Goal: Transaction & Acquisition: Purchase product/service

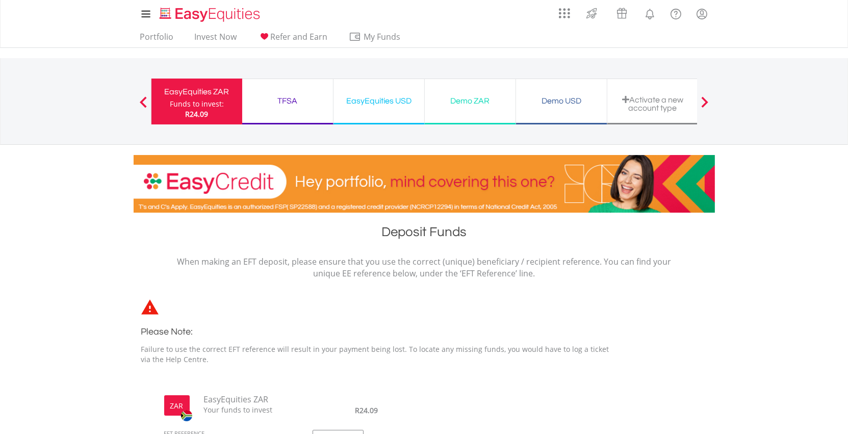
click at [299, 105] on div "TFSA" at bounding box center [287, 101] width 79 height 14
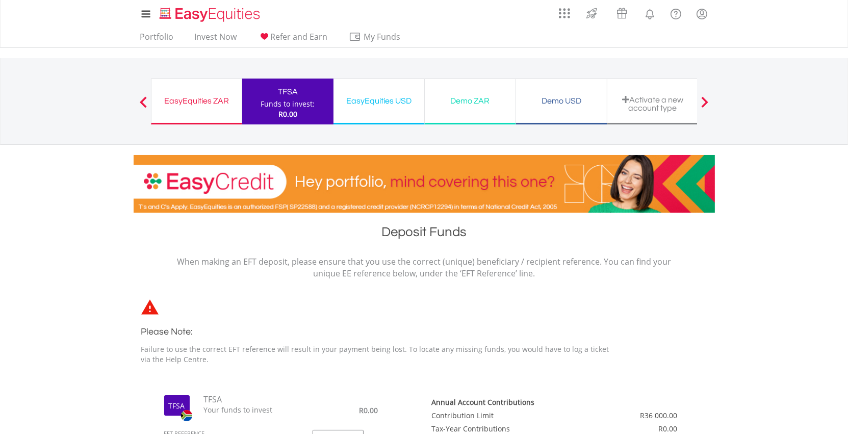
click at [649, 105] on div "Activate a new account type" at bounding box center [652, 103] width 79 height 17
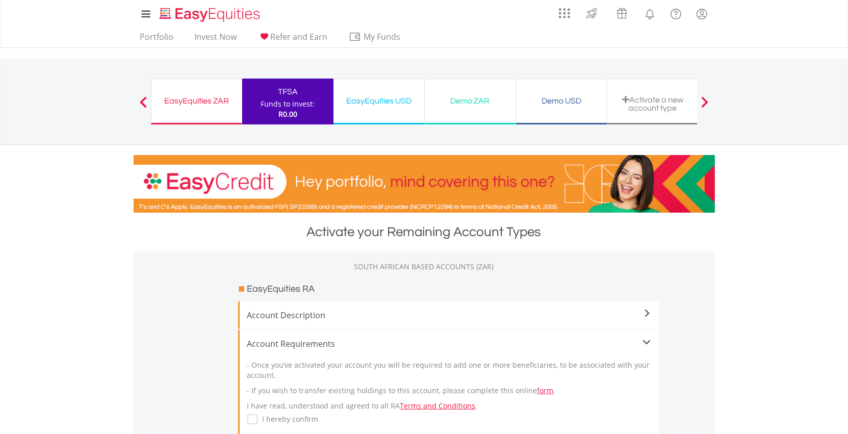
click at [358, 103] on div "EasyEquities USD" at bounding box center [379, 101] width 79 height 14
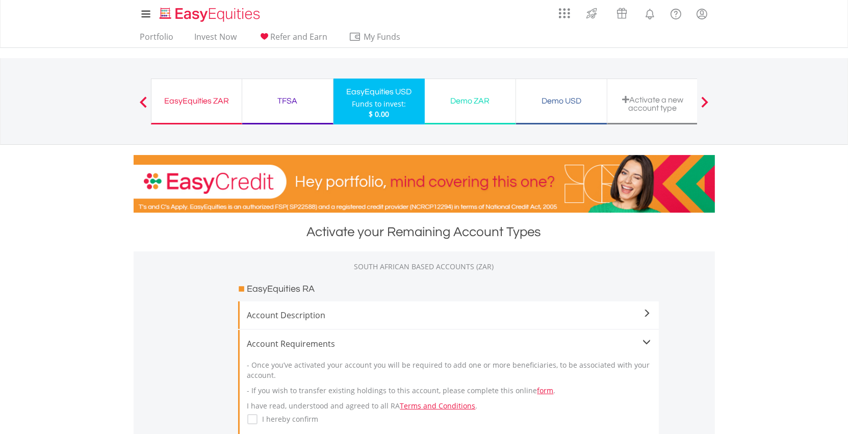
click at [380, 99] on div "Funds to invest:" at bounding box center [379, 104] width 54 height 10
click at [319, 108] on div "TFSA Funds to invest: $0.00" at bounding box center [287, 102] width 91 height 46
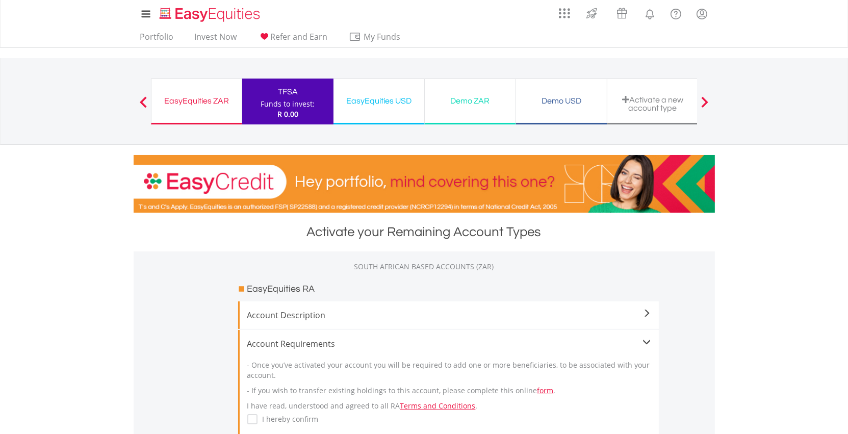
click at [354, 84] on div "EasyEquities USD Funds to invest: R 0.00" at bounding box center [378, 102] width 91 height 46
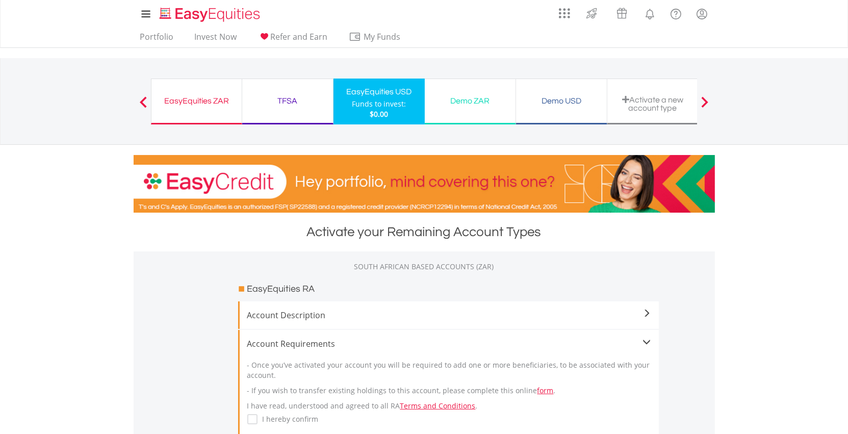
click at [211, 92] on div "EasyEquities ZAR Funds to invest: $0.00" at bounding box center [196, 102] width 91 height 46
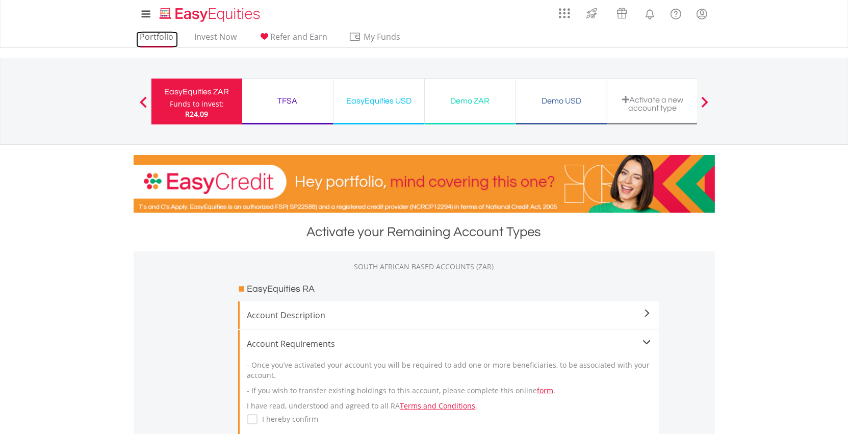
click at [162, 40] on link "Portfolio" at bounding box center [157, 40] width 42 height 16
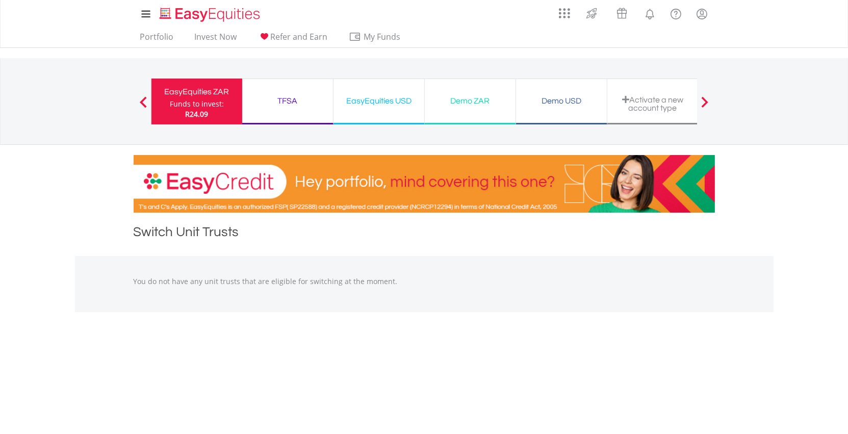
click at [388, 103] on div "EasyEquities USD" at bounding box center [379, 101] width 79 height 14
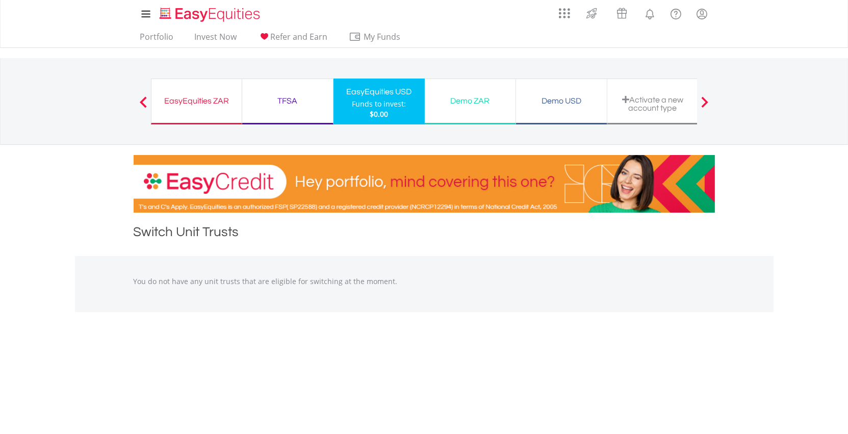
click at [297, 113] on div "TFSA Funds to invest: $0.00" at bounding box center [287, 102] width 91 height 46
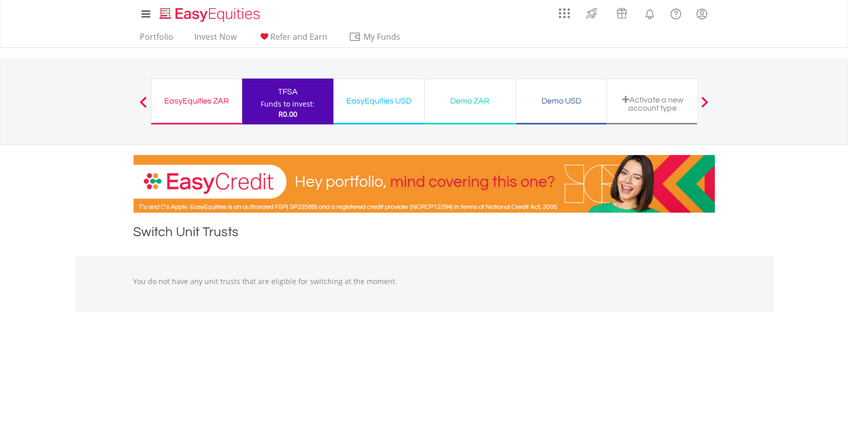
click at [658, 111] on div "Activate a new account type" at bounding box center [652, 103] width 79 height 17
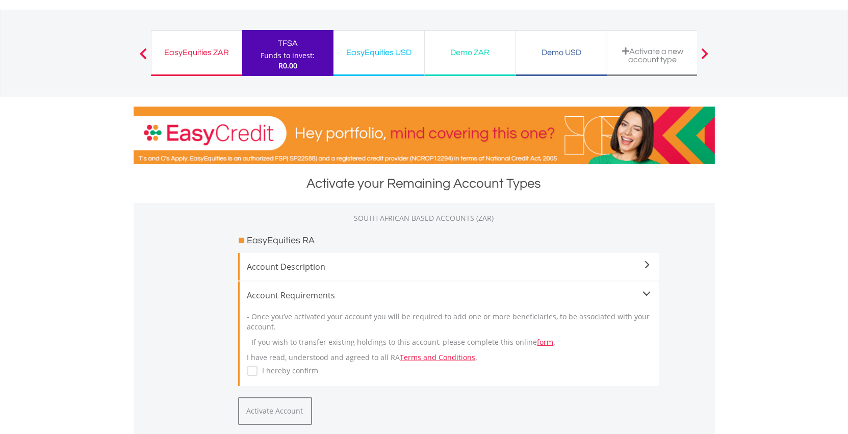
scroll to position [76, 0]
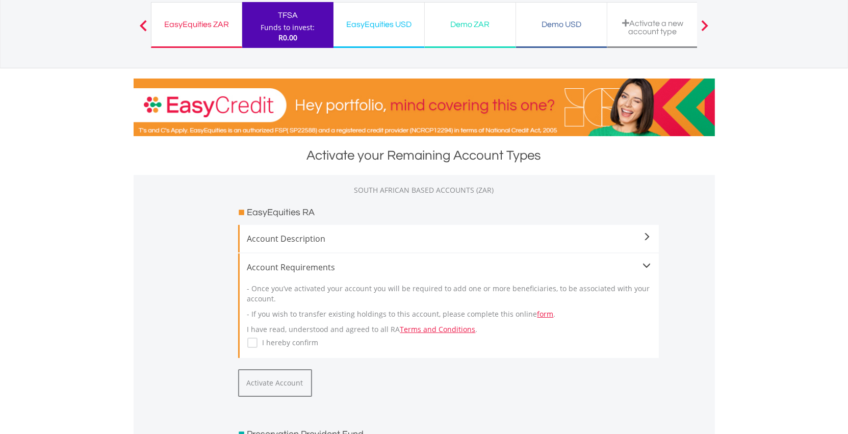
click at [619, 226] on div "Account Description" at bounding box center [448, 239] width 421 height 28
click at [649, 236] on span at bounding box center [647, 237] width 8 height 8
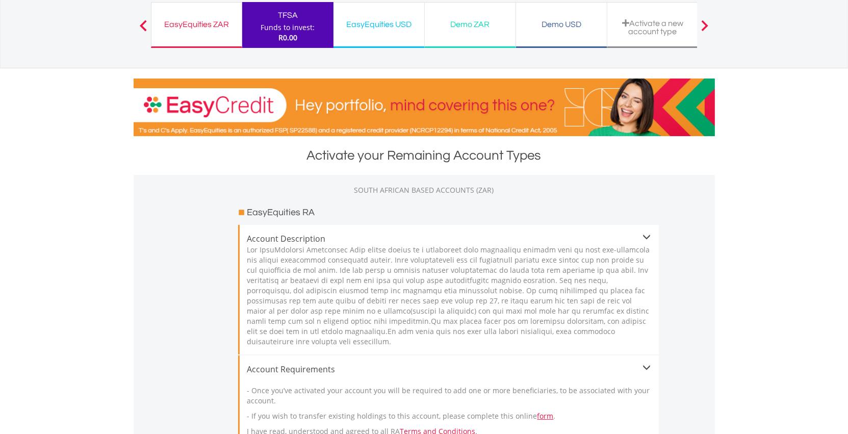
scroll to position [0, 0]
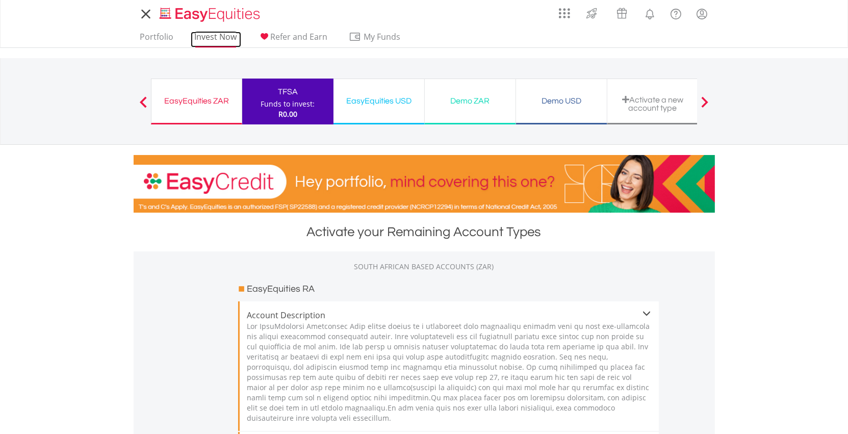
click at [220, 32] on link "Invest Now" at bounding box center [216, 40] width 50 height 16
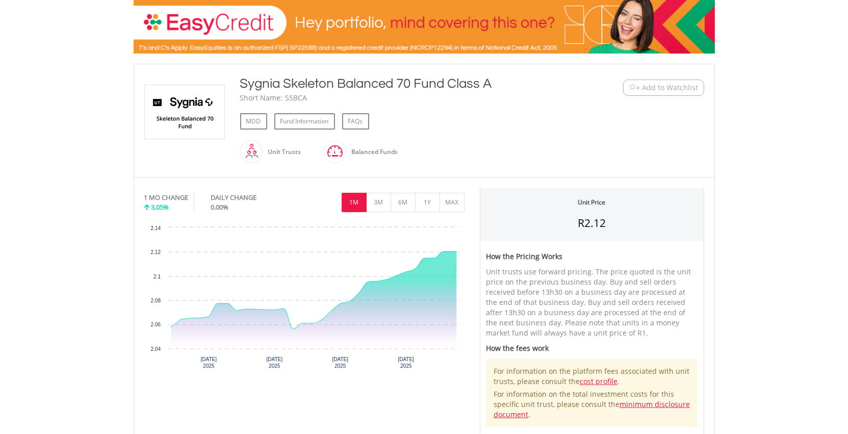
scroll to position [186, 0]
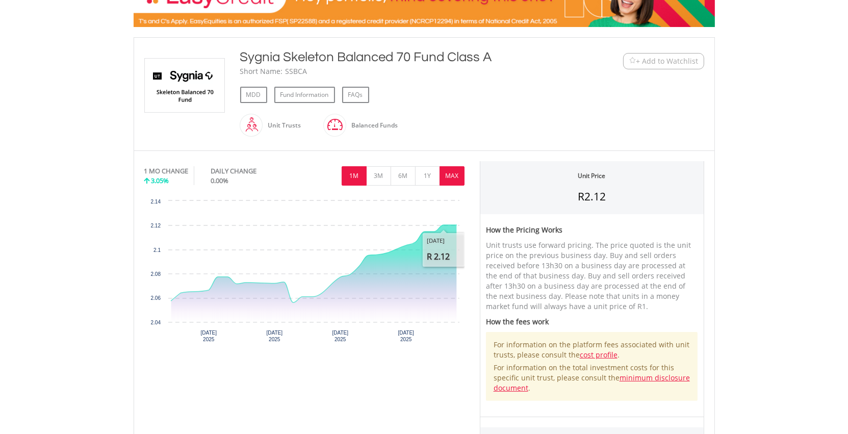
click at [459, 173] on button "MAX" at bounding box center [452, 175] width 25 height 19
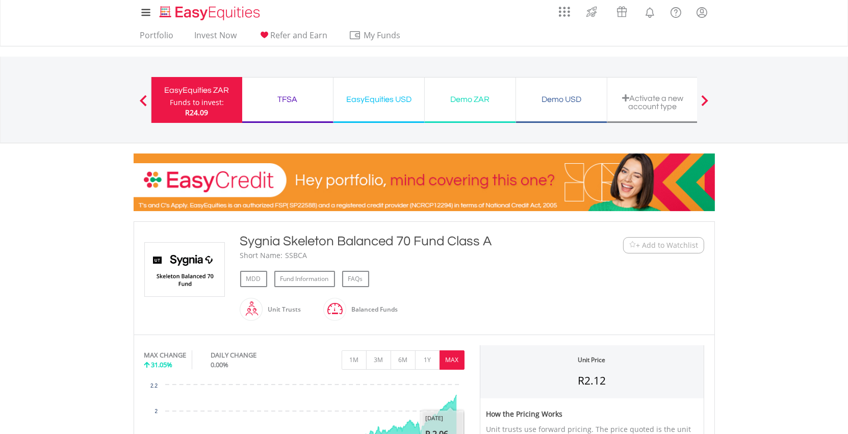
scroll to position [0, 0]
